Goal: Find specific page/section: Find specific page/section

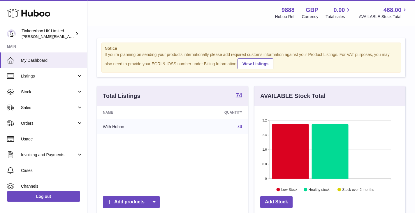
scroll to position [91, 153]
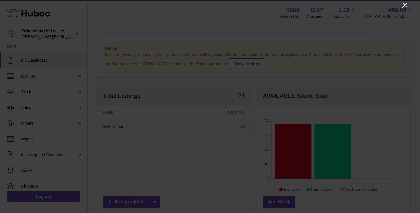
drag, startPoint x: 403, startPoint y: 5, endPoint x: 406, endPoint y: 4, distance: 3.4
click at [406, 4] on icon "Close" at bounding box center [404, 5] width 7 height 7
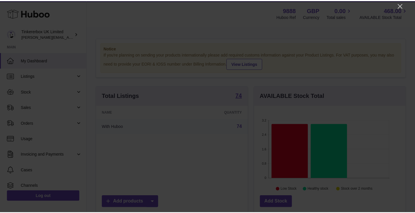
scroll to position [291588, 291528]
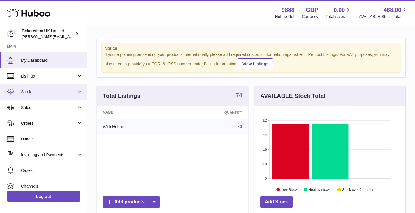
click at [41, 97] on link "Stock" at bounding box center [43, 92] width 87 height 16
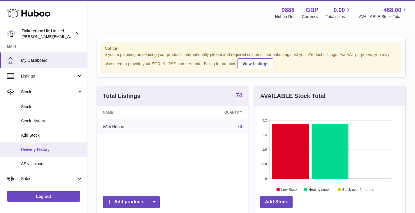
click at [55, 153] on link "Delivery History" at bounding box center [43, 150] width 87 height 14
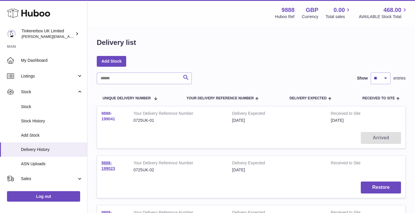
click at [109, 117] on link "9888-199041" at bounding box center [109, 116] width 14 height 10
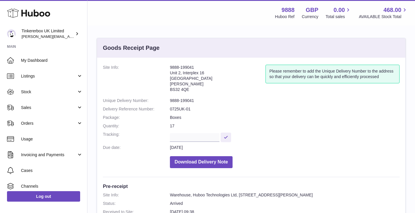
drag, startPoint x: 170, startPoint y: 90, endPoint x: 190, endPoint y: 88, distance: 19.6
click at [190, 88] on address "9888-199041 [STREET_ADDRESS][PERSON_NAME]" at bounding box center [218, 80] width 96 height 30
copy address "BS32 4QE"
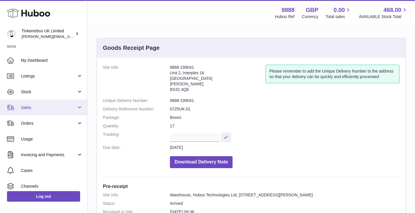
scroll to position [36, 0]
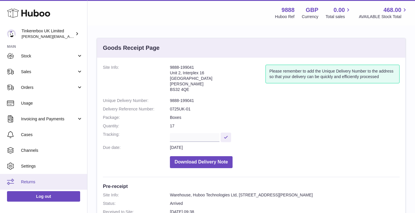
click at [33, 180] on span "Returns" at bounding box center [52, 182] width 62 height 6
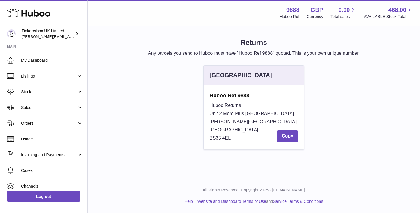
drag, startPoint x: 210, startPoint y: 138, endPoint x: 233, endPoint y: 139, distance: 23.6
click at [233, 139] on div "Huboo Returns Unit 2 More Plus Central Park Hudson Ave Severn Beach BS35 4EL Co…" at bounding box center [253, 122] width 88 height 41
copy span "BS35 4EL"
drag, startPoint x: 210, startPoint y: 95, endPoint x: 243, endPoint y: 100, distance: 33.3
click at [243, 100] on div "Huboo Ref 9888 Huboo Returns Unit 2 More Plus Central Park Hudson Ave Severn Be…" at bounding box center [253, 117] width 88 height 50
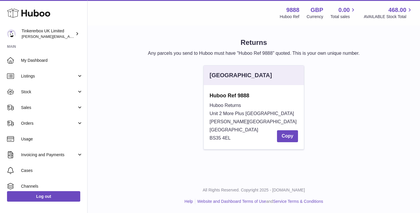
copy div "Huboo Ref 9888 Huboo Returns"
click at [53, 71] on link "Listings" at bounding box center [43, 76] width 87 height 16
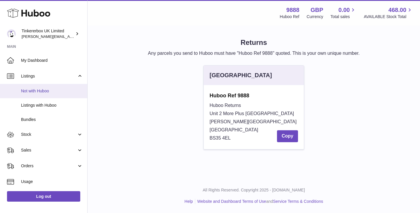
click at [49, 92] on span "Not with Huboo" at bounding box center [52, 91] width 62 height 6
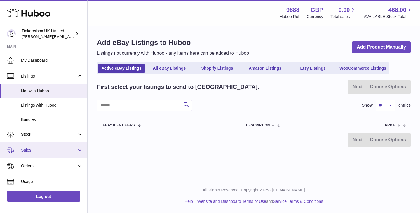
scroll to position [78, 0]
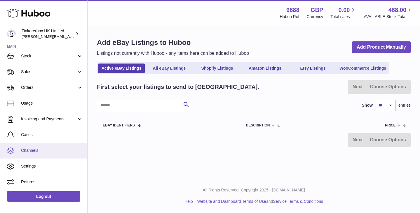
click at [45, 152] on span "Channels" at bounding box center [52, 151] width 62 height 6
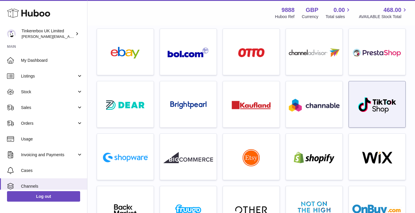
scroll to position [34, 0]
click at [379, 108] on img at bounding box center [377, 105] width 39 height 17
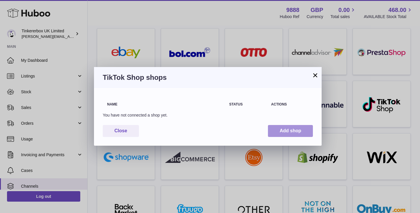
click at [292, 130] on button "Add shop" at bounding box center [290, 131] width 45 height 12
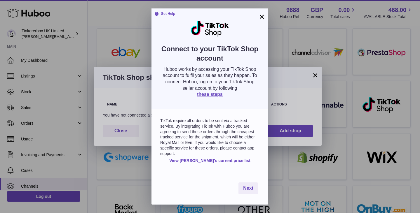
click at [262, 16] on button "×" at bounding box center [261, 16] width 7 height 7
